Goal: Find specific page/section: Find specific page/section

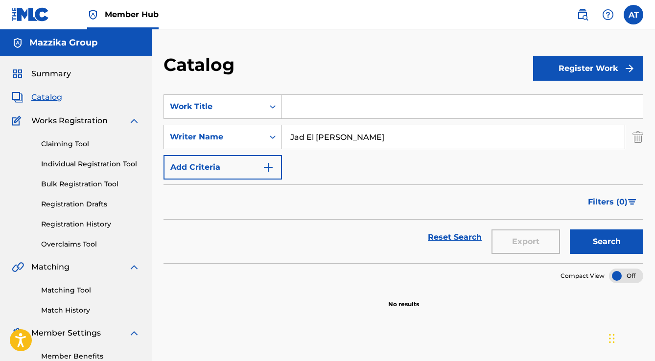
click at [269, 136] on div "SearchWithCriteria3b8bb66f-87dd-4fe0-ba36-bf04d32b2551 Writer Name [PERSON_NAME]" at bounding box center [402, 137] width 479 height 24
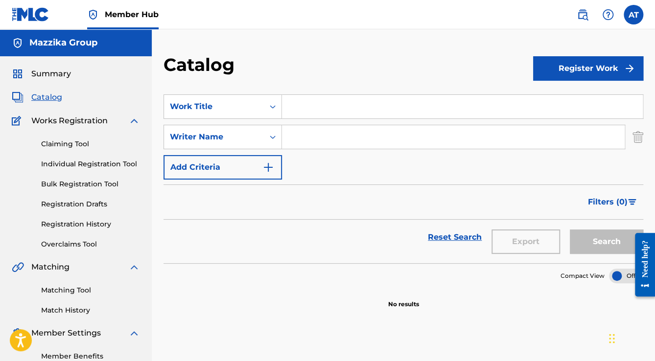
click at [288, 111] on input "Search Form" at bounding box center [462, 106] width 361 height 23
type input "غ"
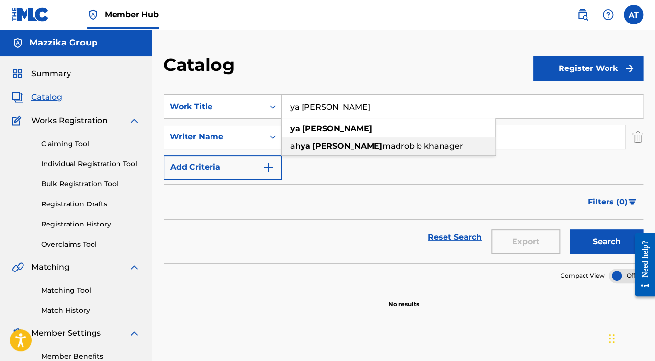
type input "ya [PERSON_NAME]"
click at [315, 151] on div "ah ya [PERSON_NAME] madrob b khanager" at bounding box center [388, 146] width 213 height 18
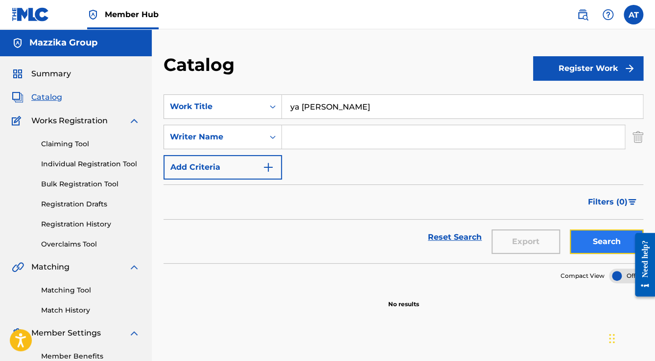
click at [609, 248] on button "Search" at bounding box center [605, 241] width 73 height 24
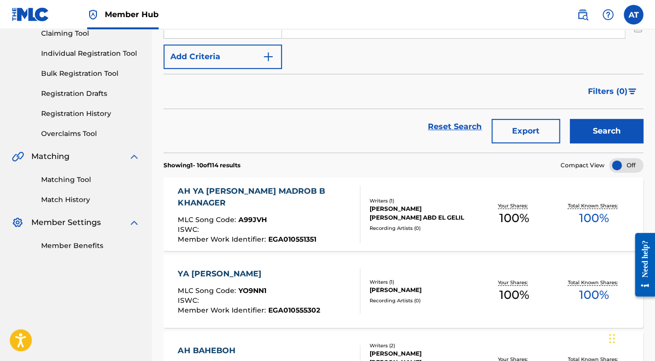
scroll to position [117, 0]
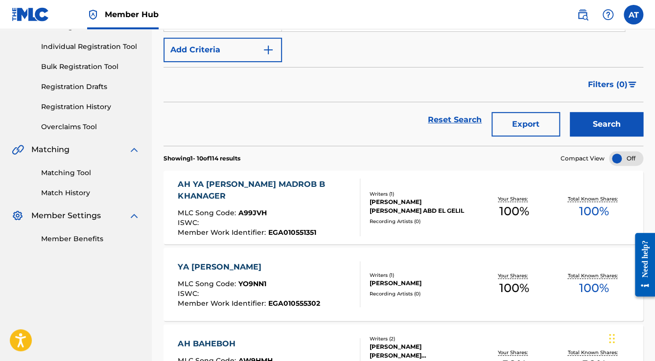
click at [293, 198] on div "AH YA [PERSON_NAME] MADROB B KHANAGER MLC Song Code : A99JVH ISWC : Member Work…" at bounding box center [265, 208] width 174 height 58
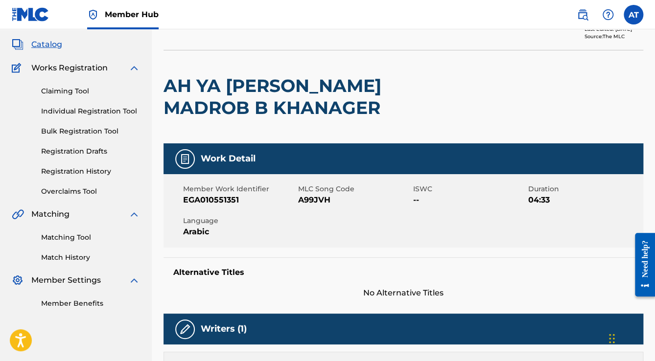
scroll to position [39, 0]
